Goal: Find specific page/section: Find specific page/section

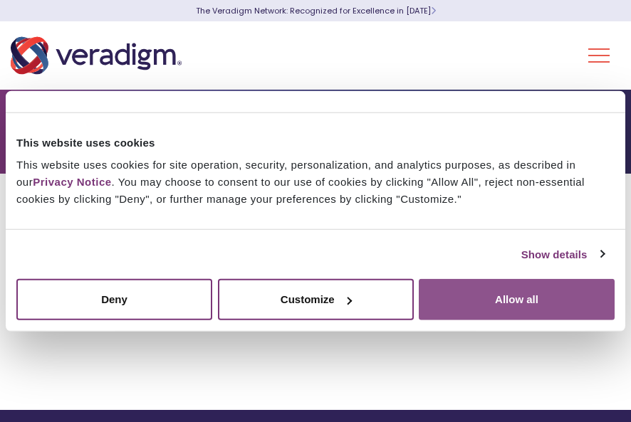
drag, startPoint x: 481, startPoint y: 315, endPoint x: 499, endPoint y: 305, distance: 20.2
click at [482, 314] on button "Allow all" at bounding box center [517, 299] width 196 height 41
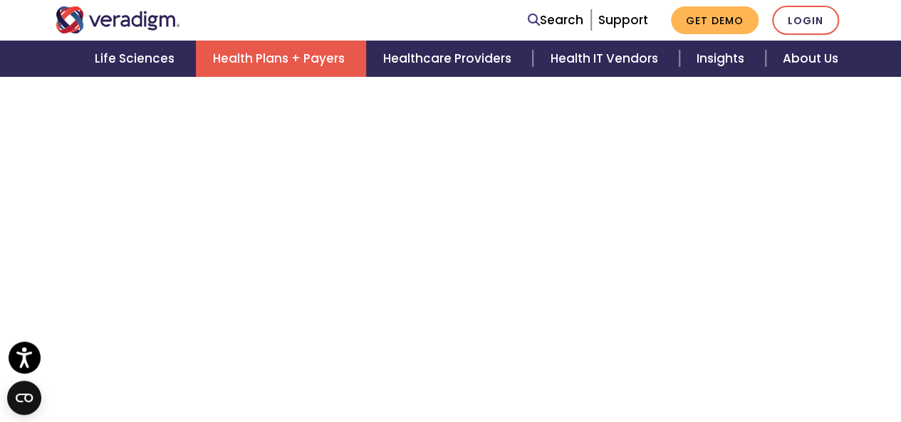
scroll to position [4371, 0]
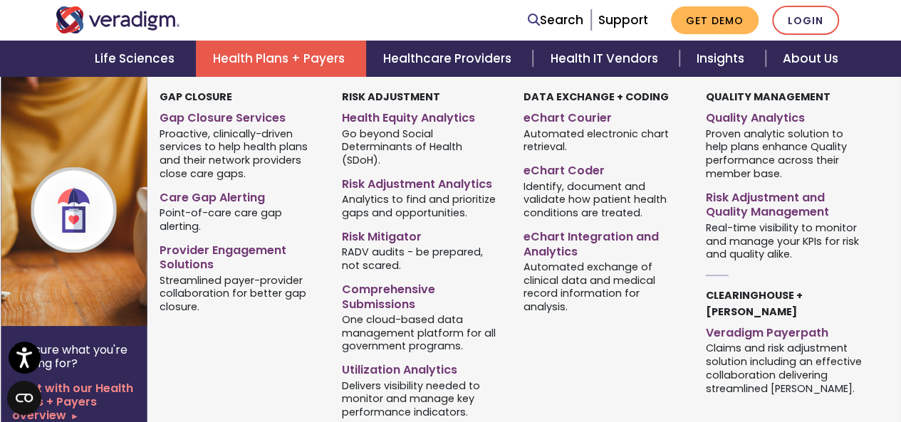
click at [130, 331] on div "Not sure what you're looking for? Start with our Health Plans + Payers overview" at bounding box center [74, 383] width 147 height 114
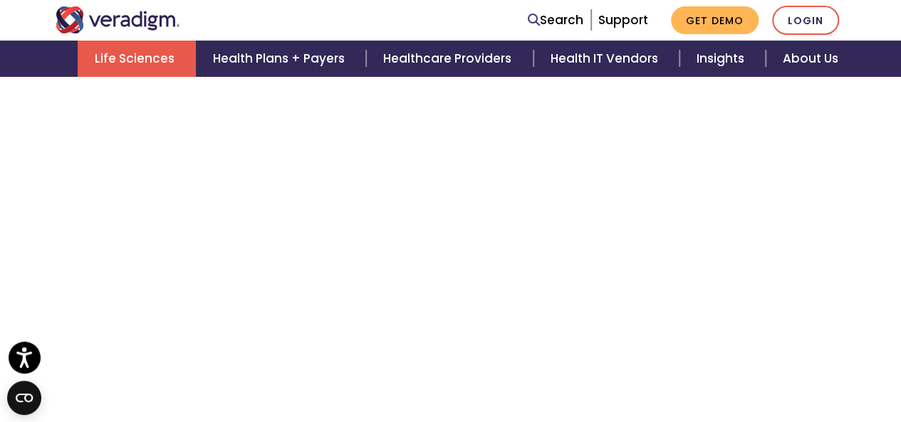
click at [130, 48] on link "Life Sciences" at bounding box center [137, 59] width 118 height 36
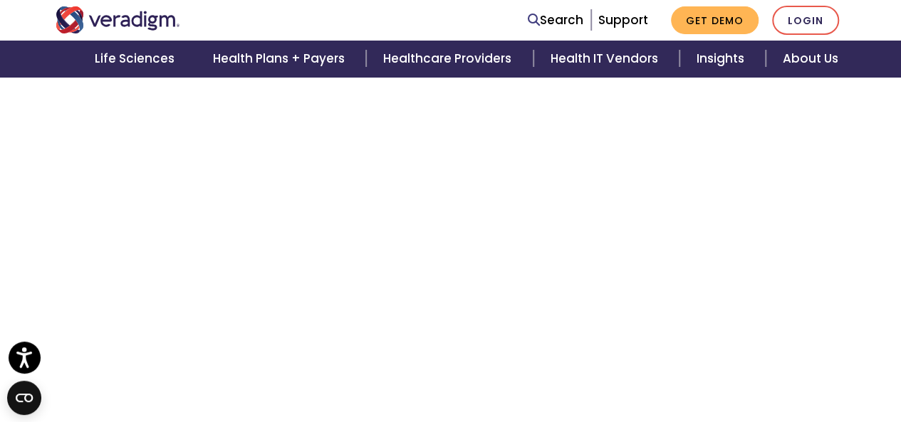
scroll to position [4655, 0]
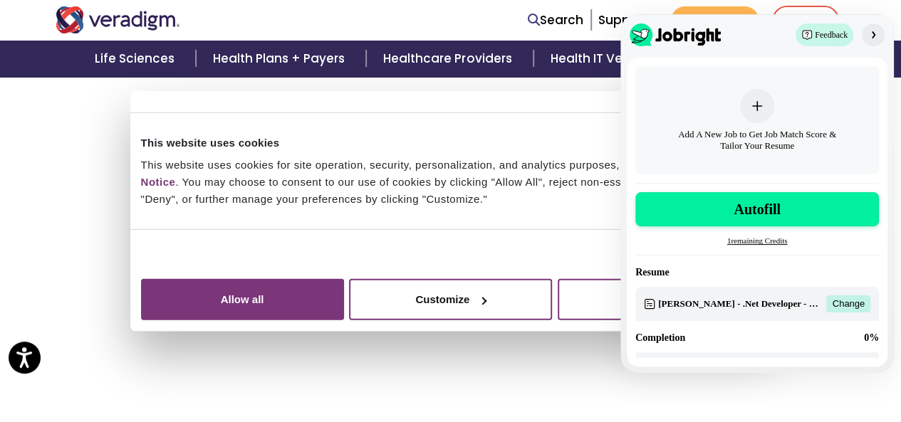
click at [864, 31] on button "button" at bounding box center [873, 35] width 23 height 23
click at [864, 31] on nav "Search Support Get Demo Login" at bounding box center [450, 20] width 901 height 41
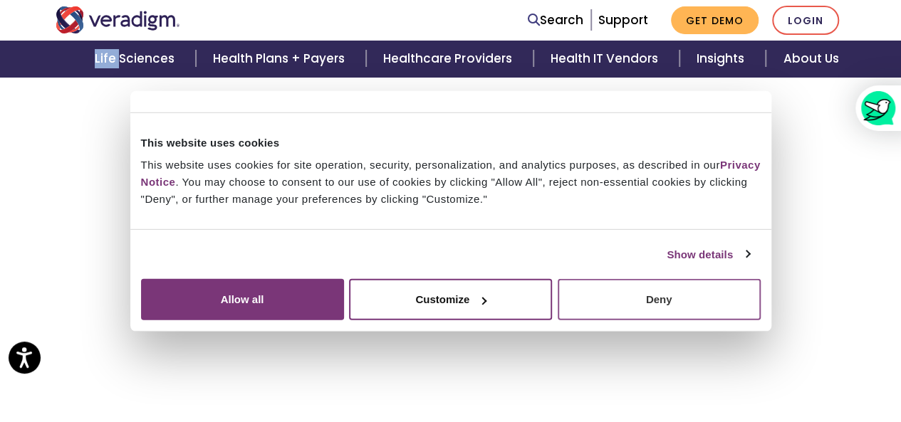
click at [757, 320] on button "Deny" at bounding box center [659, 299] width 203 height 41
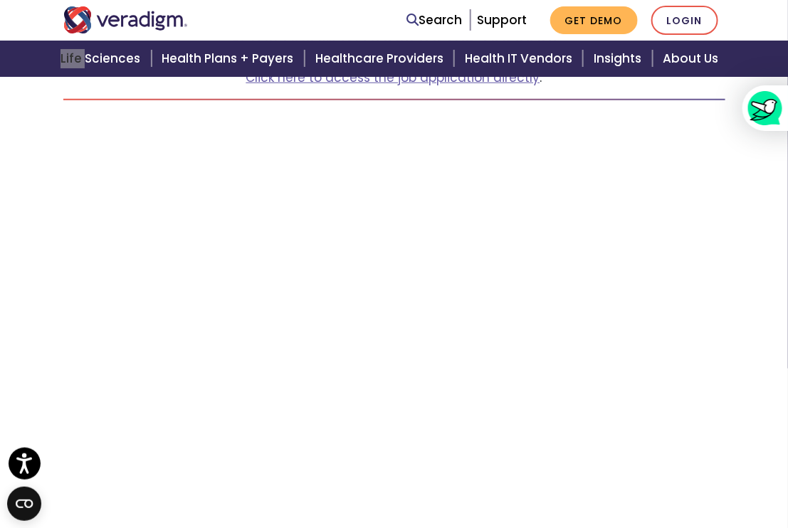
scroll to position [168, 0]
